Goal: Transaction & Acquisition: Obtain resource

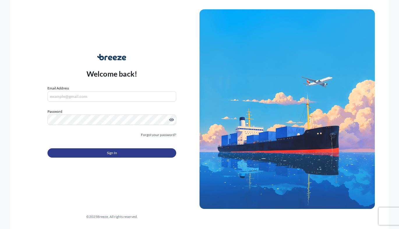
type input "[EMAIL_ADDRESS][DOMAIN_NAME]"
click at [82, 154] on button "Sign In" at bounding box center [111, 152] width 129 height 9
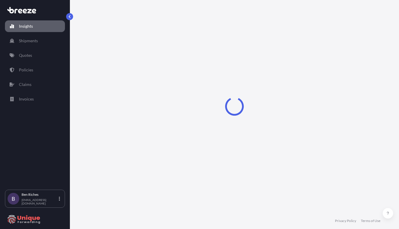
select select "2025"
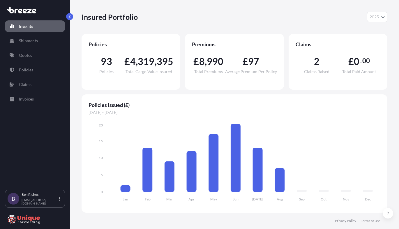
click at [333, 109] on div "Policies Issued (£) [DATE] - [DATE] Jan Feb Mar Apr May Jun [DATE] Aug Sep Oct …" at bounding box center [235, 153] width 306 height 118
click at [29, 38] on p "Shipments" at bounding box center [28, 41] width 19 height 6
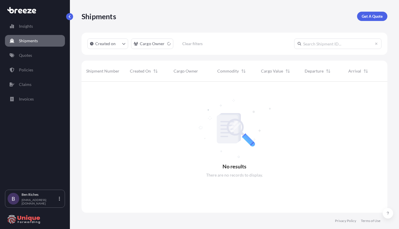
scroll to position [148, 301]
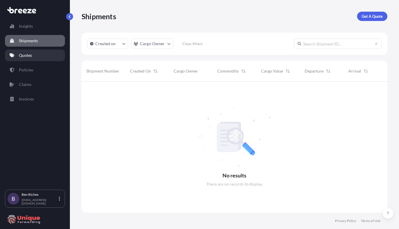
click at [27, 59] on link "Quotes" at bounding box center [35, 56] width 60 height 12
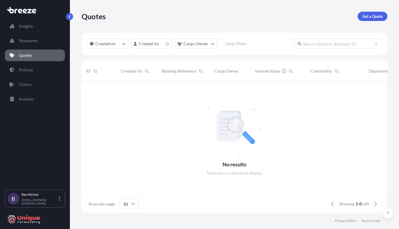
scroll to position [5, 5]
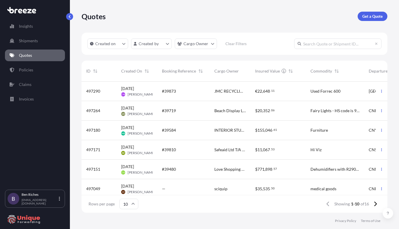
click at [210, 114] on div "Beach Display Ltd" at bounding box center [230, 111] width 41 height 20
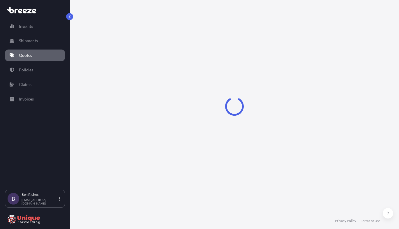
select select "Road"
select select "Air"
select select "Road"
select select "1"
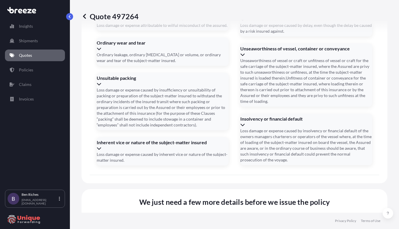
scroll to position [829, 0]
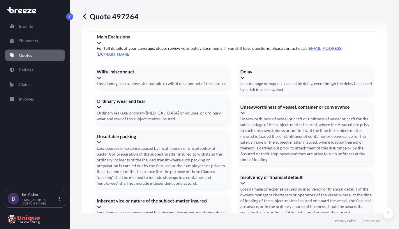
drag, startPoint x: 336, startPoint y: 67, endPoint x: 294, endPoint y: 85, distance: 45.4
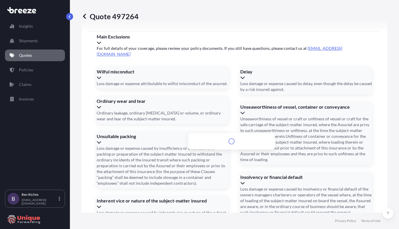
drag, startPoint x: 227, startPoint y: 116, endPoint x: 197, endPoint y: 115, distance: 30.6
type input "c"
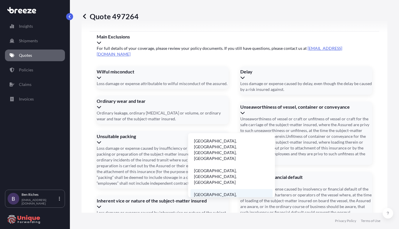
scroll to position [9, 0]
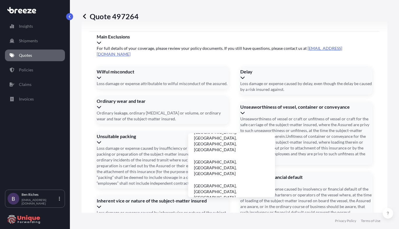
click at [231, 204] on li "[GEOGRAPHIC_DATA], [PERSON_NAME], [GEOGRAPHIC_DATA]" at bounding box center [231, 215] width 82 height 23
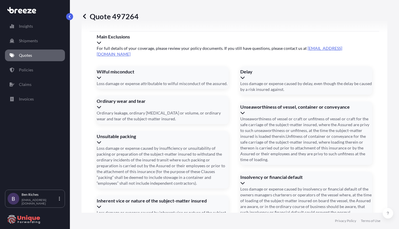
type input "[STREET_ADDRESS][PERSON_NAME]"
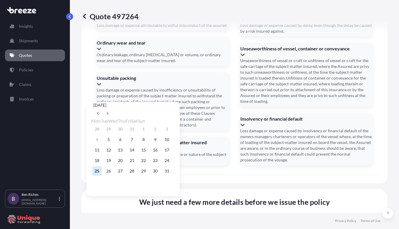
click at [160, 165] on button "23" at bounding box center [155, 160] width 9 height 9
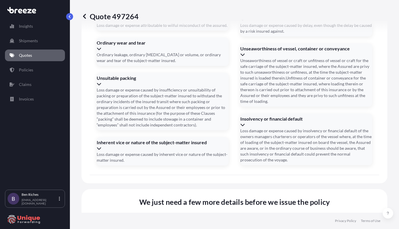
type input "[DATE]"
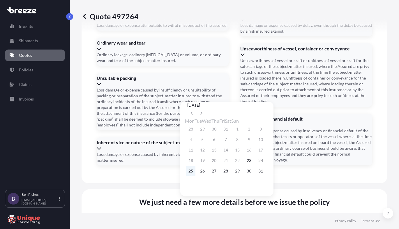
click at [192, 176] on button "25" at bounding box center [190, 170] width 9 height 9
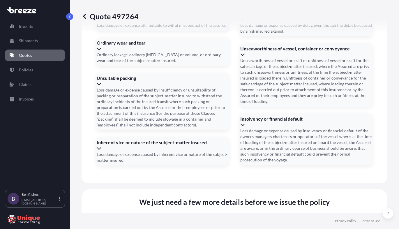
type input "[DATE]"
type input "02025040595"
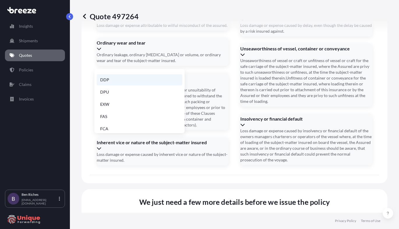
scroll to position [74, 0]
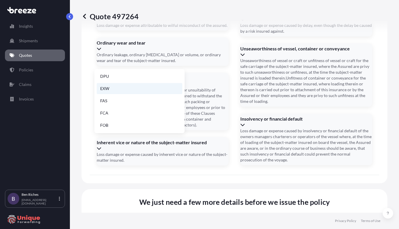
click at [105, 91] on li "EXW" at bounding box center [140, 88] width 86 height 11
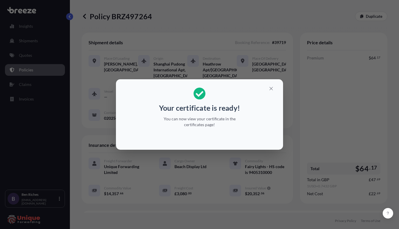
drag, startPoint x: 199, startPoint y: 108, endPoint x: 267, endPoint y: 97, distance: 69.4
click at [199, 108] on p "Your certificate is ready!" at bounding box center [199, 107] width 81 height 9
click at [274, 86] on button "button" at bounding box center [271, 88] width 15 height 9
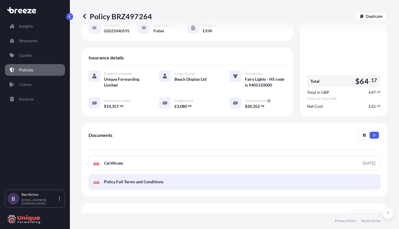
scroll to position [116, 0]
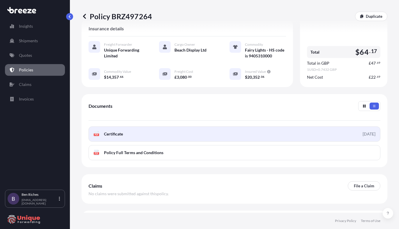
click at [148, 137] on link "PDF Certificate [DATE]" at bounding box center [235, 133] width 292 height 15
